Goal: Find contact information: Find contact information

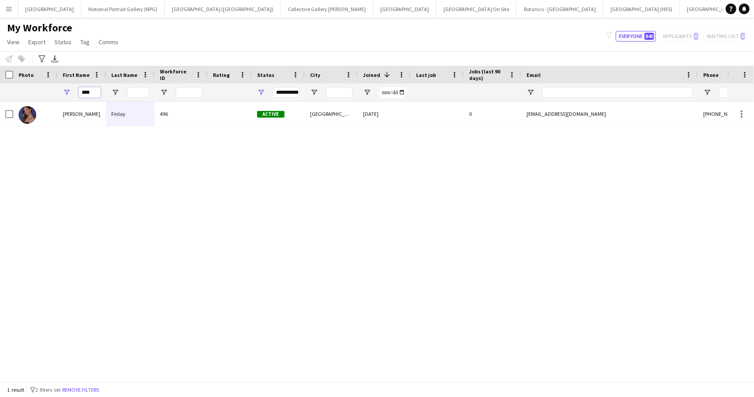
click at [86, 91] on input "****" at bounding box center [90, 92] width 22 height 11
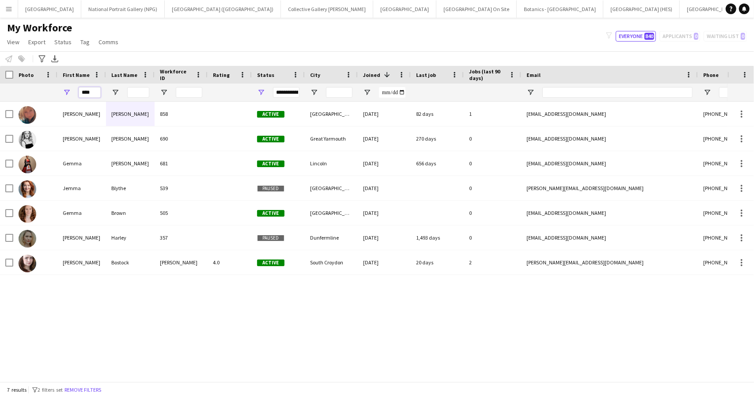
type input "****"
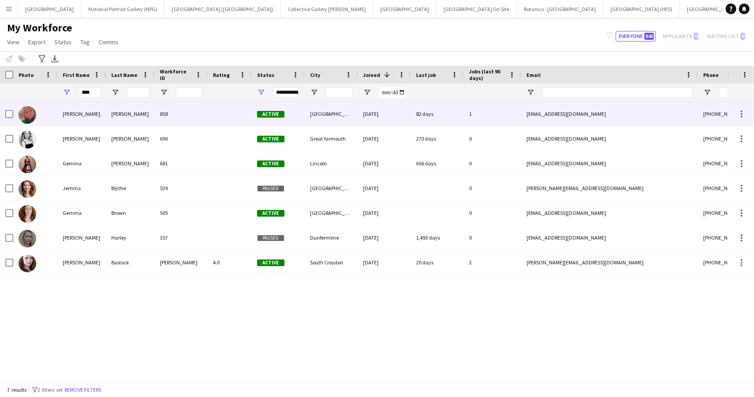
click at [95, 116] on div "[PERSON_NAME]" at bounding box center [81, 114] width 49 height 24
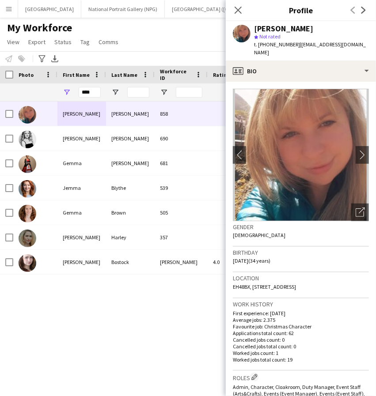
drag, startPoint x: 359, startPoint y: 286, endPoint x: 261, endPoint y: 290, distance: 98.2
click at [261, 290] on div "Location EH48BX, [STREET_ADDRESS]" at bounding box center [301, 286] width 136 height 26
click at [323, 279] on h3 "Location" at bounding box center [301, 278] width 136 height 8
drag, startPoint x: 352, startPoint y: 285, endPoint x: 232, endPoint y: 294, distance: 119.7
click at [232, 294] on app-crew-profile-bio "chevron-left chevron-right Open photos pop-in Gender [DEMOGRAPHIC_DATA] Birthda…" at bounding box center [301, 239] width 150 height 315
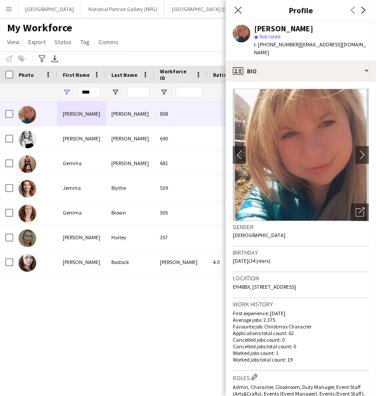
copy span "EH48BX, [STREET_ADDRESS]"
drag, startPoint x: 295, startPoint y: 45, endPoint x: 269, endPoint y: 47, distance: 26.2
click at [269, 47] on span "t. [PHONE_NUMBER]" at bounding box center [277, 44] width 46 height 7
copy span "7563793210"
drag, startPoint x: 299, startPoint y: 46, endPoint x: 366, endPoint y: 45, distance: 67.6
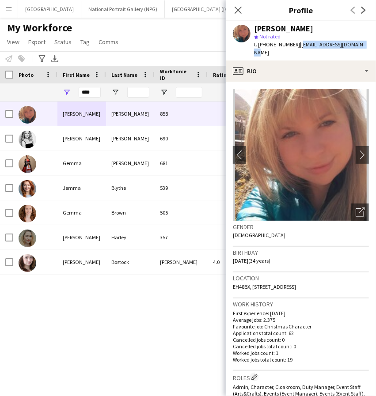
click at [366, 45] on span "| [EMAIL_ADDRESS][DOMAIN_NAME]" at bounding box center [310, 48] width 112 height 15
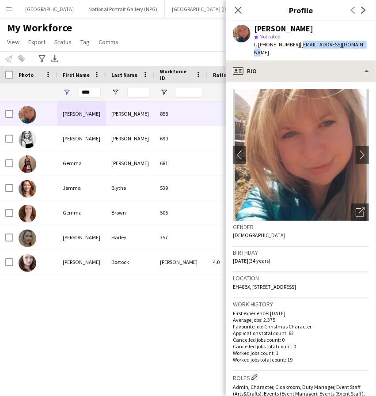
copy span "[EMAIL_ADDRESS]"
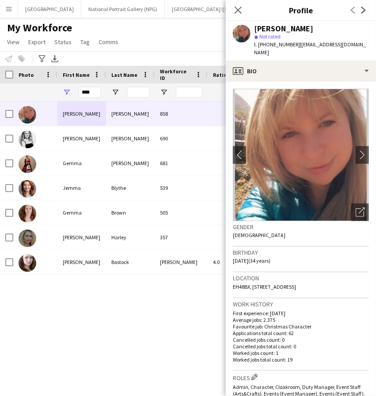
click at [263, 12] on h3 "Profile" at bounding box center [301, 9] width 150 height 11
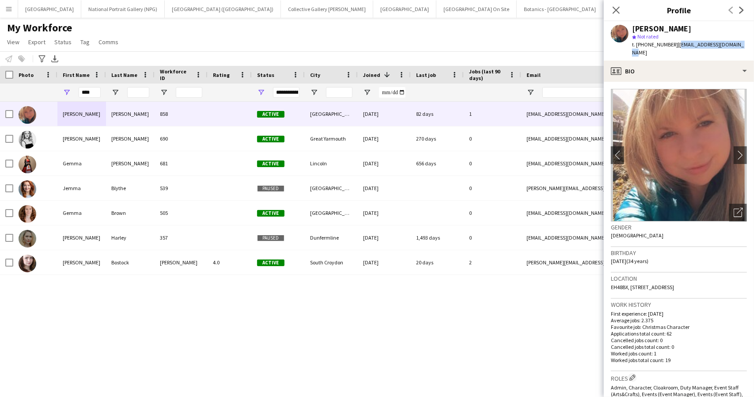
drag, startPoint x: 678, startPoint y: 46, endPoint x: 745, endPoint y: 47, distance: 67.2
click at [744, 47] on span "| [EMAIL_ADDRESS][DOMAIN_NAME]" at bounding box center [688, 48] width 112 height 15
copy span "[EMAIL_ADDRESS]"
